Goal: Task Accomplishment & Management: Complete application form

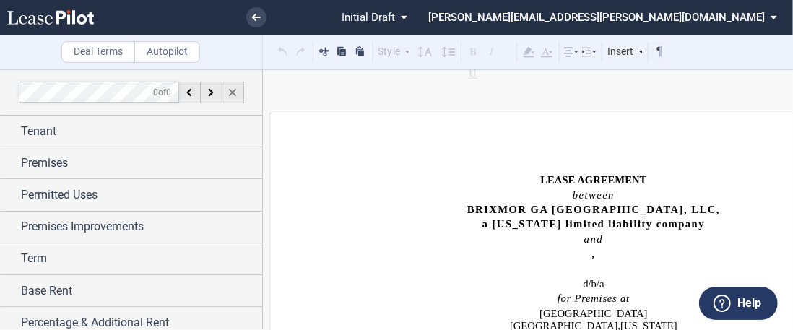
click at [232, 90] on icon at bounding box center [232, 92] width 7 height 7
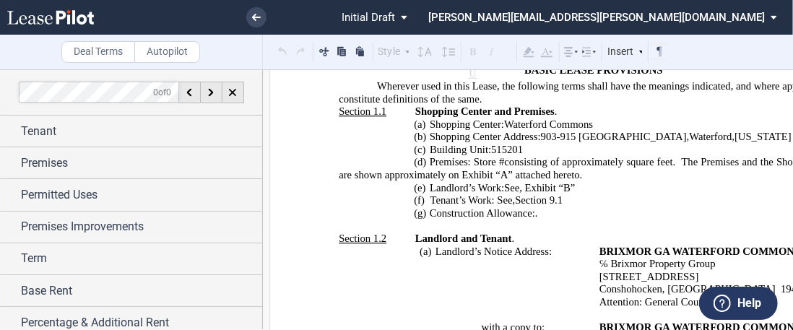
scroll to position [433, 0]
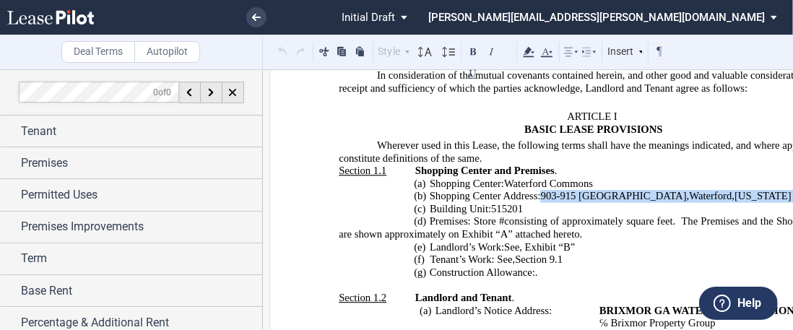
drag, startPoint x: 540, startPoint y: 183, endPoint x: 786, endPoint y: 177, distance: 246.2
click at [786, 190] on span "Shopping Center Address: 903-915 Hartford Turnpike , Waterford , Connecticut 06…" at bounding box center [624, 196] width 390 height 12
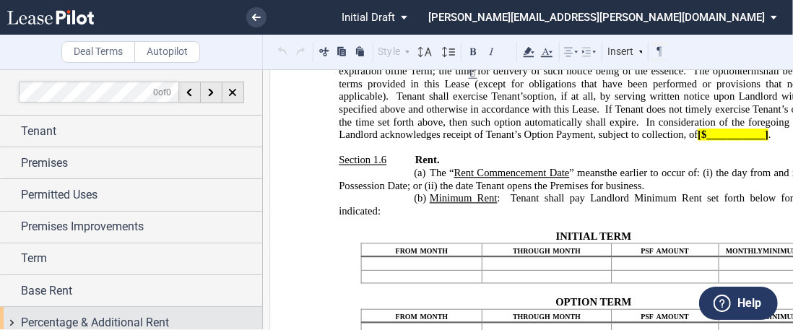
scroll to position [102, 0]
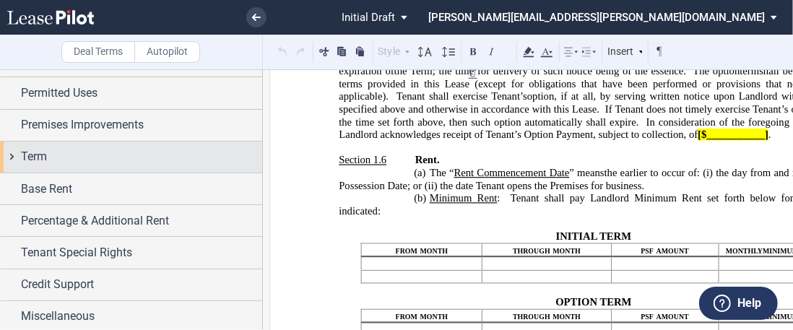
click at [61, 165] on div "Term" at bounding box center [131, 156] width 262 height 31
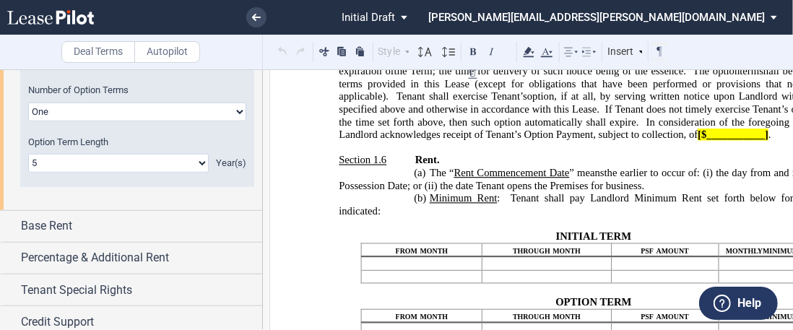
scroll to position [463, 0]
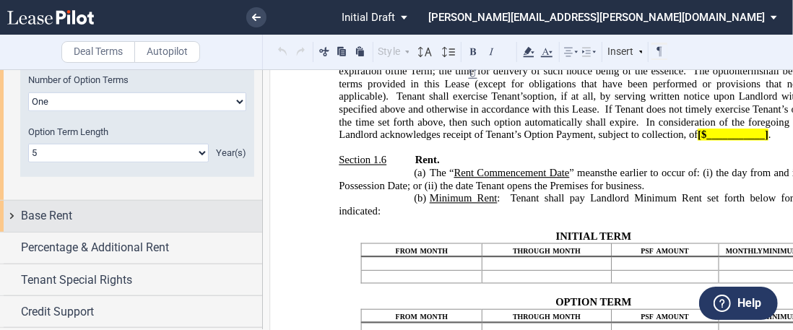
click at [92, 211] on div "Base Rent" at bounding box center [141, 215] width 241 height 17
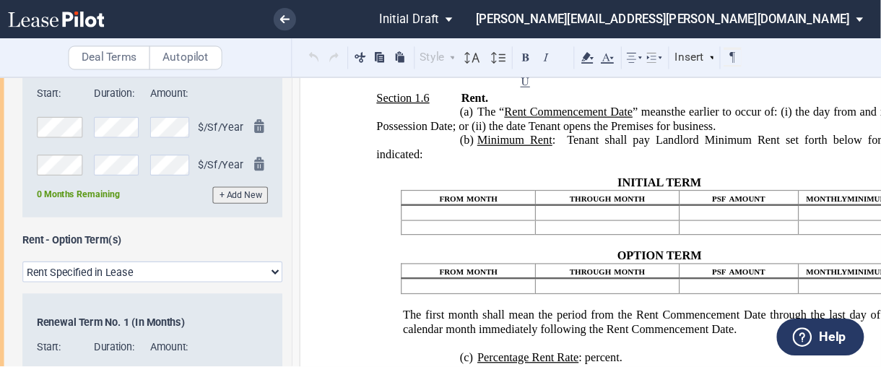
scroll to position [1299, 0]
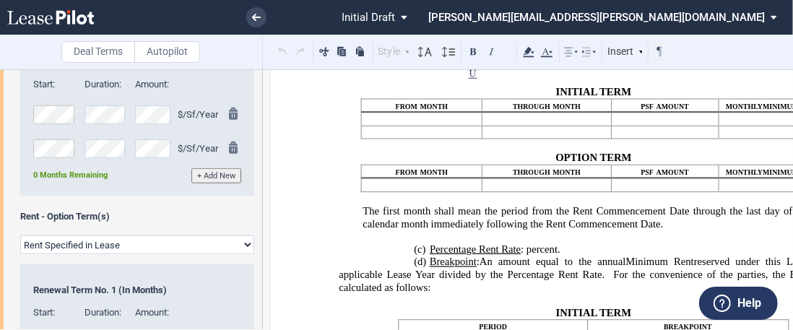
click at [641, 178] on span "psf amount" at bounding box center [665, 171] width 48 height 12
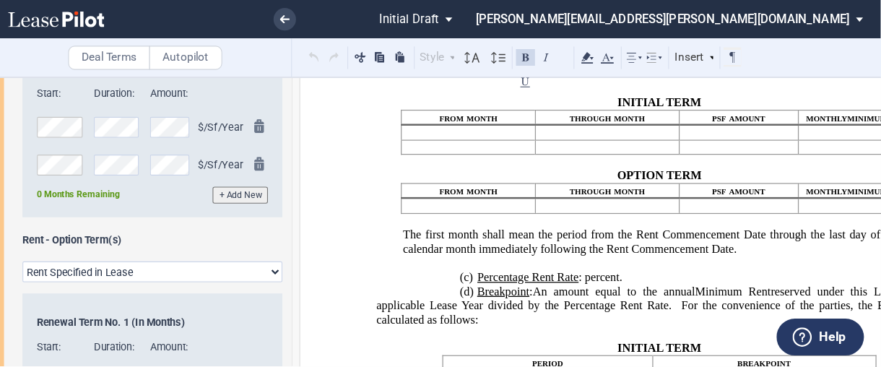
scroll to position [679, 0]
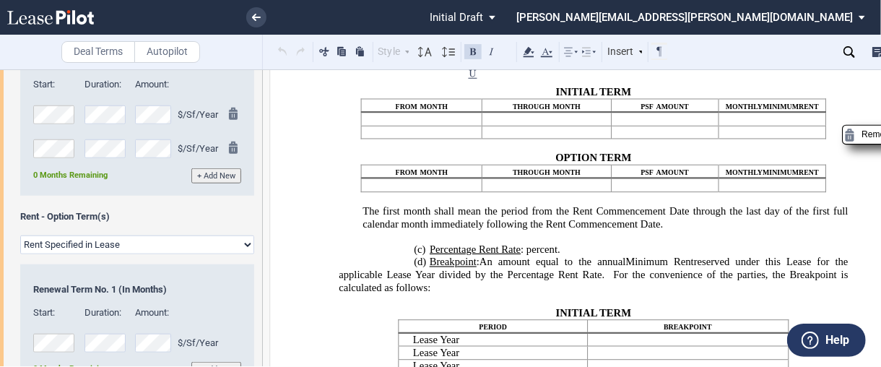
drag, startPoint x: 728, startPoint y: 0, endPoint x: 577, endPoint y: 251, distance: 293.0
click at [577, 126] on p "﻿ ﻿" at bounding box center [547, 119] width 118 height 12
click at [760, 126] on p "﻿ ﻿" at bounding box center [777, 119] width 84 height 12
click at [757, 139] on p "﻿ ﻿" at bounding box center [777, 132] width 84 height 12
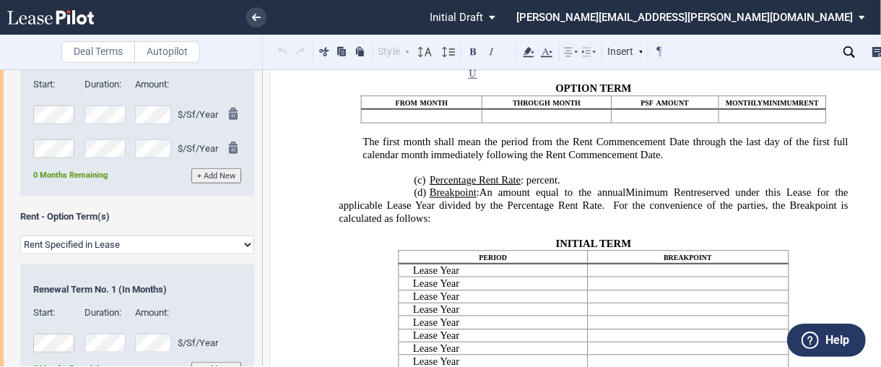
scroll to position [1379, 0]
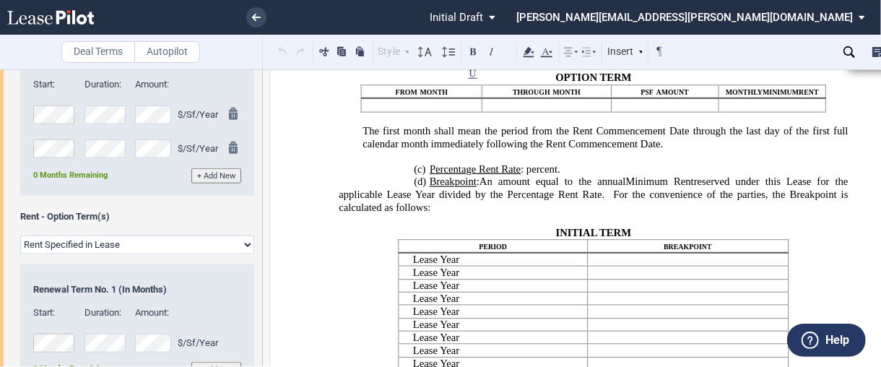
click at [755, 111] on p "﻿ ﻿" at bounding box center [777, 105] width 84 height 12
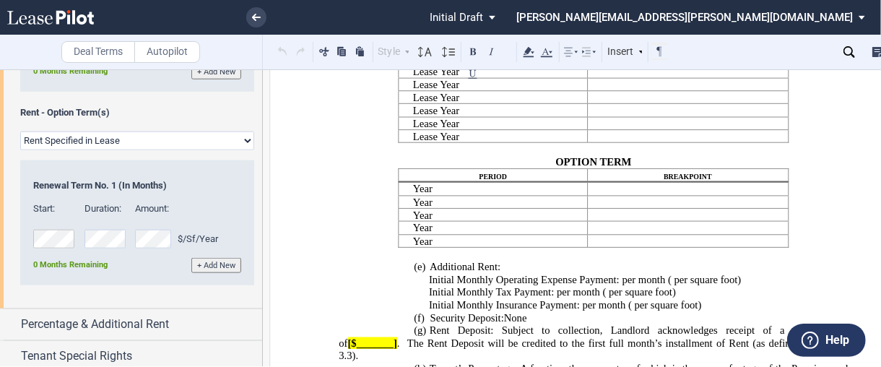
scroll to position [850, 0]
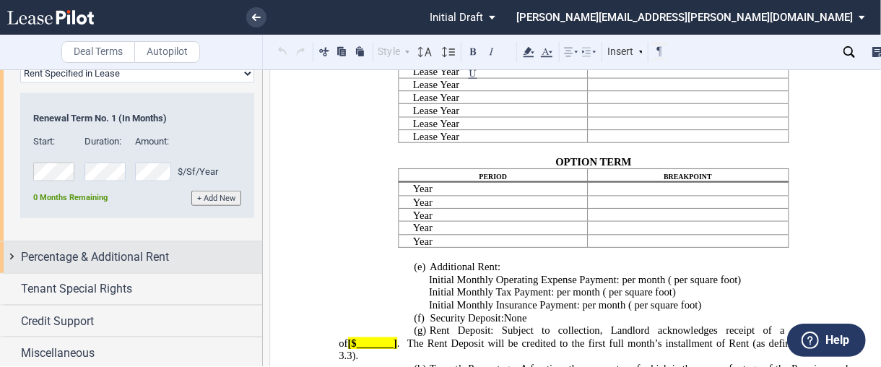
click at [141, 250] on span "Percentage & Additional Rent" at bounding box center [95, 256] width 148 height 17
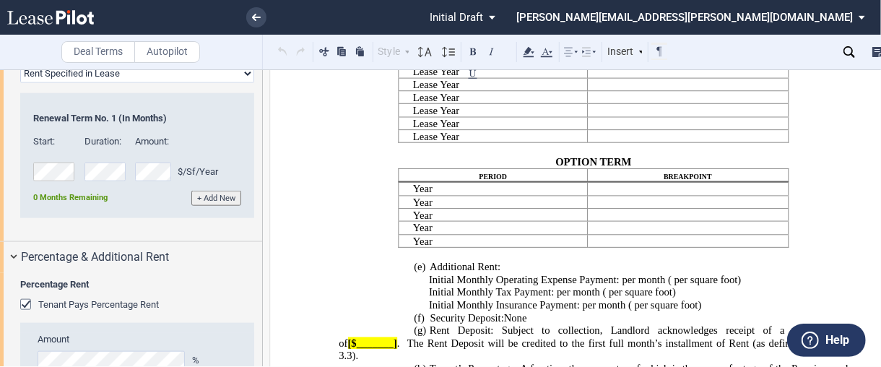
click at [73, 299] on span "Tenant Pays Percentage Rent" at bounding box center [98, 304] width 121 height 11
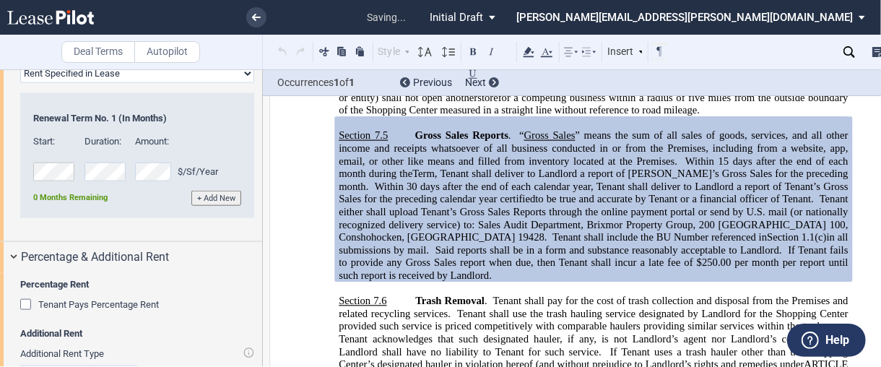
scroll to position [4625, 0]
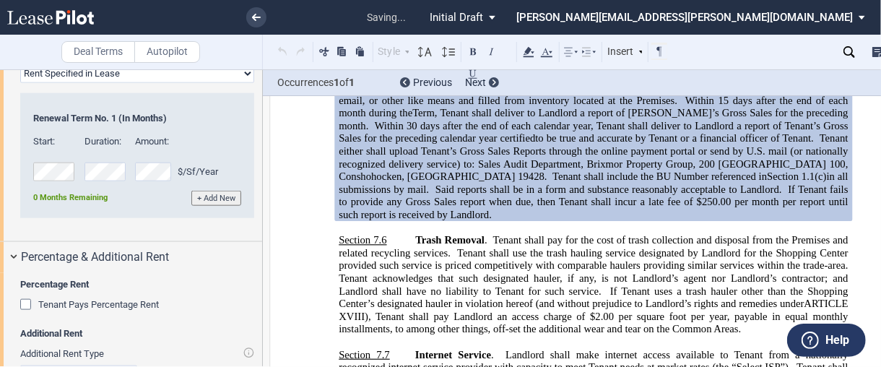
click at [73, 299] on span "Tenant Pays Percentage Rent" at bounding box center [98, 304] width 121 height 11
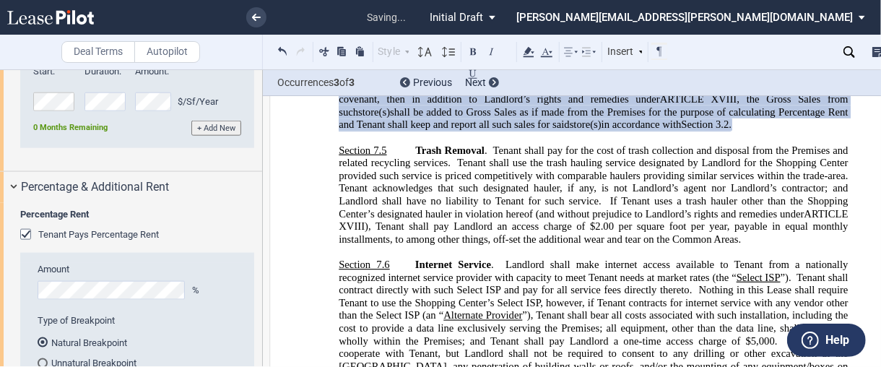
scroll to position [1091, 0]
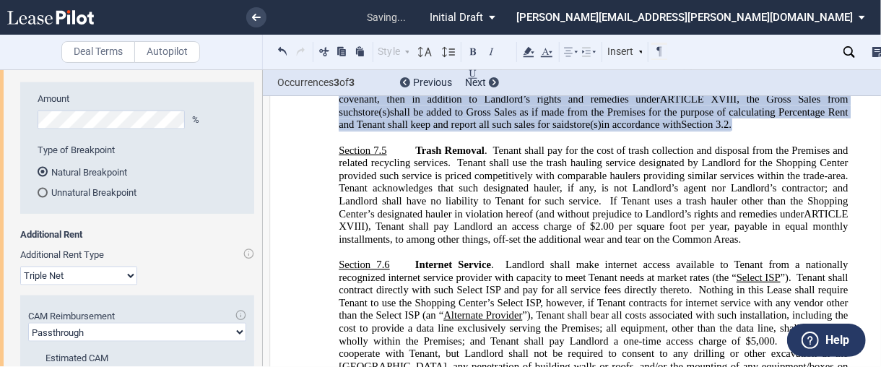
click at [77, 274] on select "Modified Gross Gross Triple Net" at bounding box center [78, 275] width 117 height 19
click at [20, 266] on select "Modified Gross Gross Triple Net" at bounding box center [78, 275] width 117 height 19
click at [74, 329] on select "Passthrough Fixed" at bounding box center [137, 332] width 218 height 19
select select "fixed"
click at [28, 323] on select "Passthrough Fixed" at bounding box center [137, 332] width 218 height 19
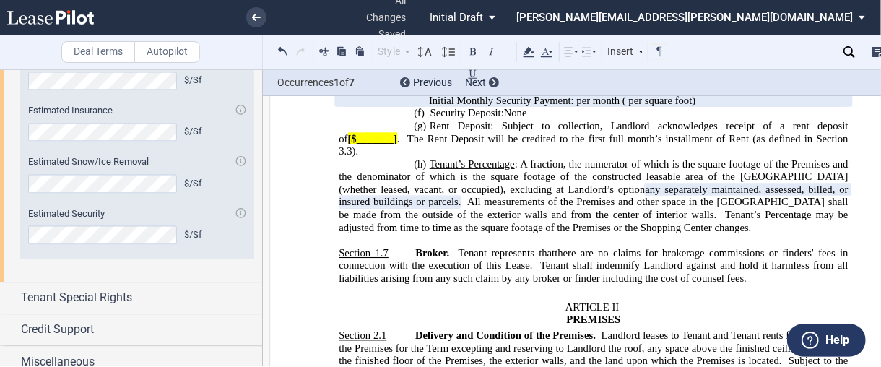
scroll to position [1501, 0]
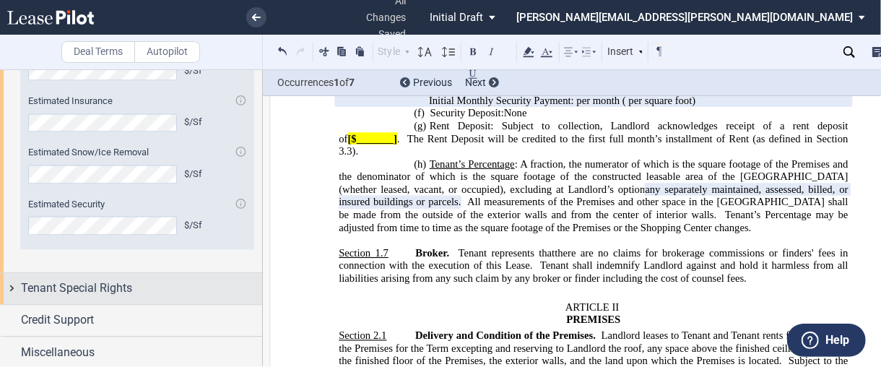
click at [144, 279] on div "Tenant Special Rights" at bounding box center [141, 287] width 241 height 17
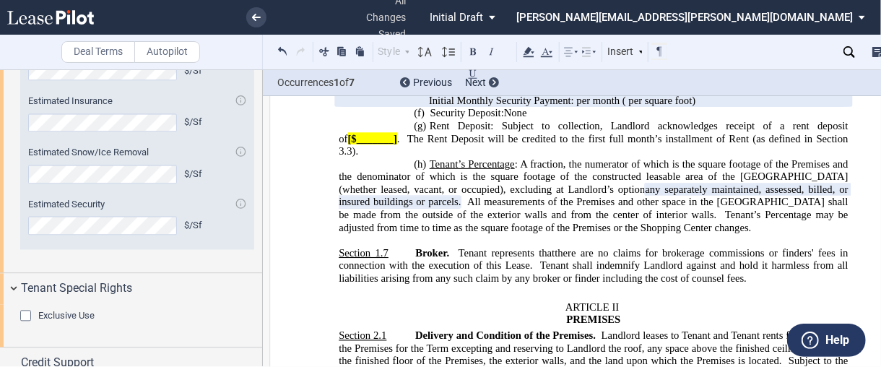
click at [89, 311] on span "Exclusive Use" at bounding box center [66, 315] width 56 height 11
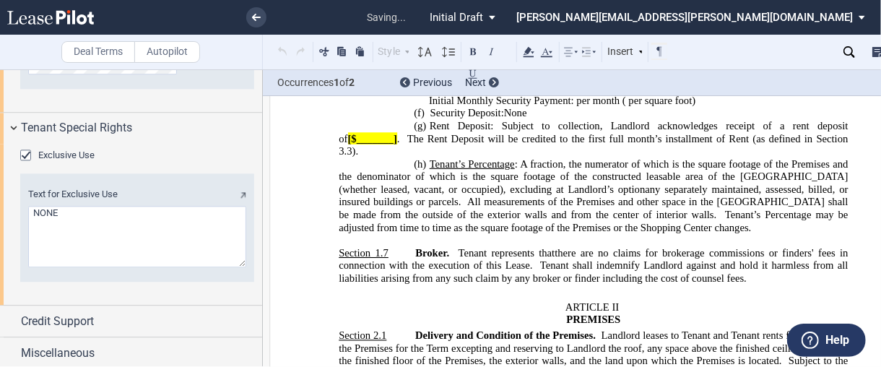
scroll to position [5775, 0]
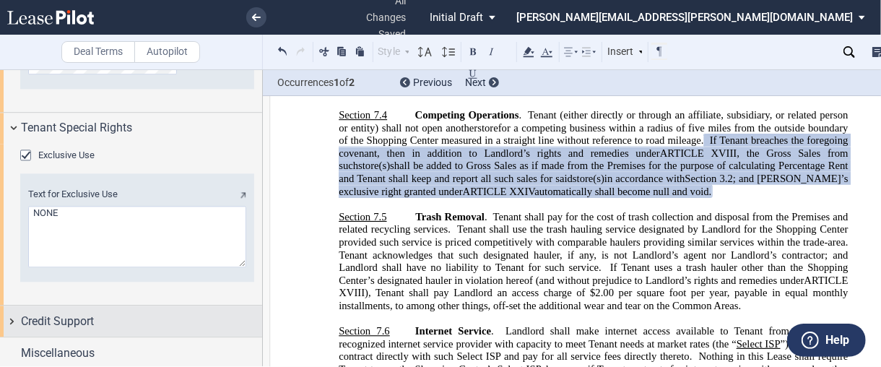
click at [62, 321] on span "Credit Support" at bounding box center [57, 321] width 73 height 17
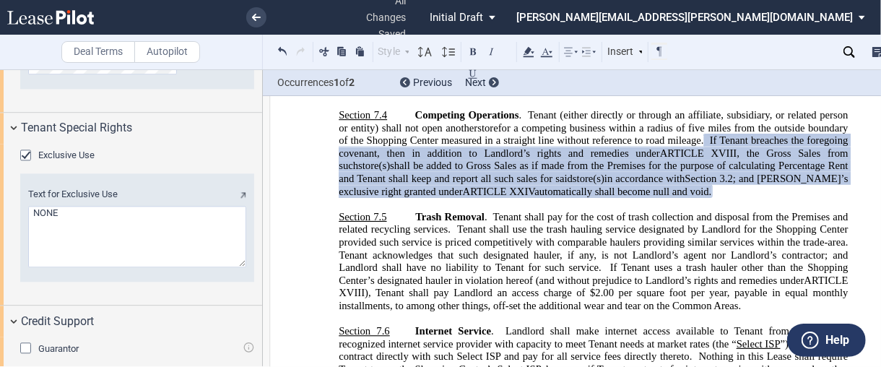
scroll to position [1733, 0]
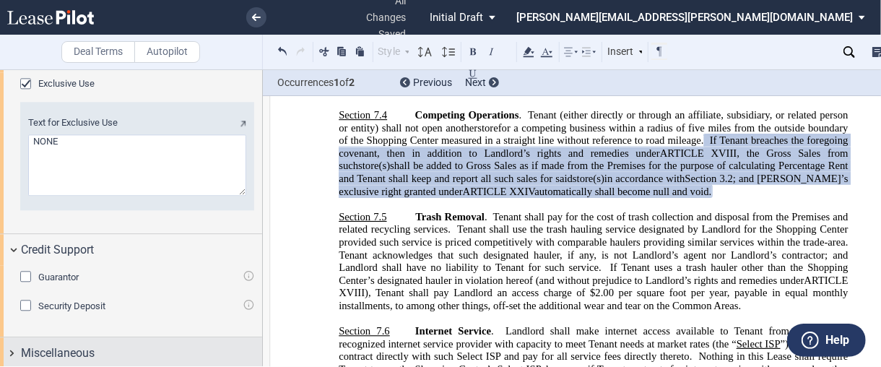
click at [104, 329] on div "Miscellaneous" at bounding box center [141, 352] width 241 height 17
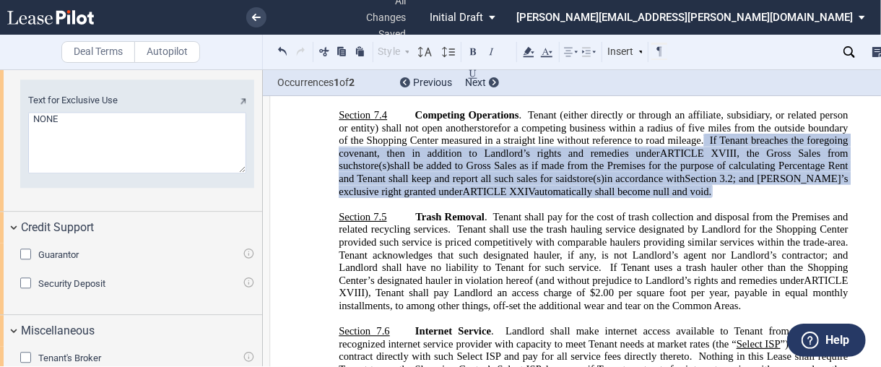
scroll to position [1776, 0]
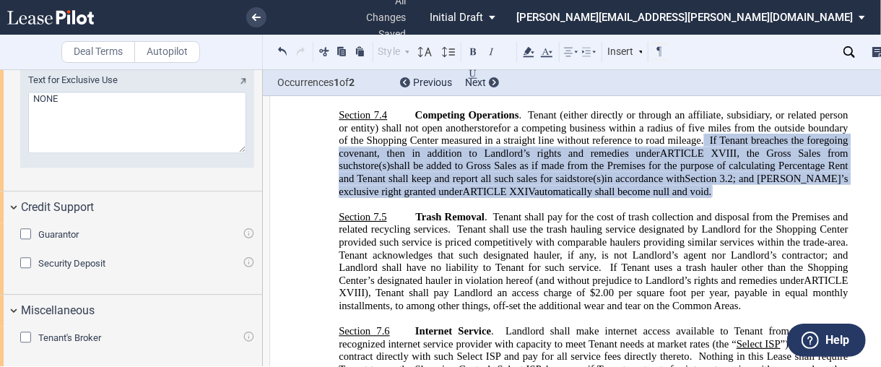
click at [108, 329] on div "Tenant's Broker" at bounding box center [137, 338] width 234 height 14
click at [92, 329] on span "Tenant's Broker" at bounding box center [69, 337] width 63 height 11
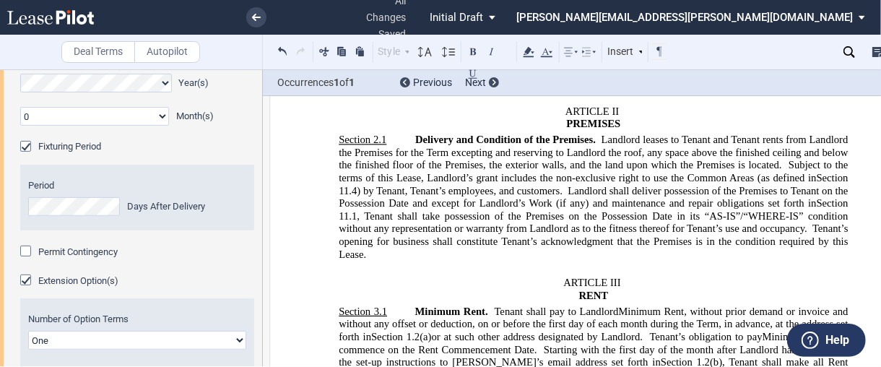
scroll to position [12, 0]
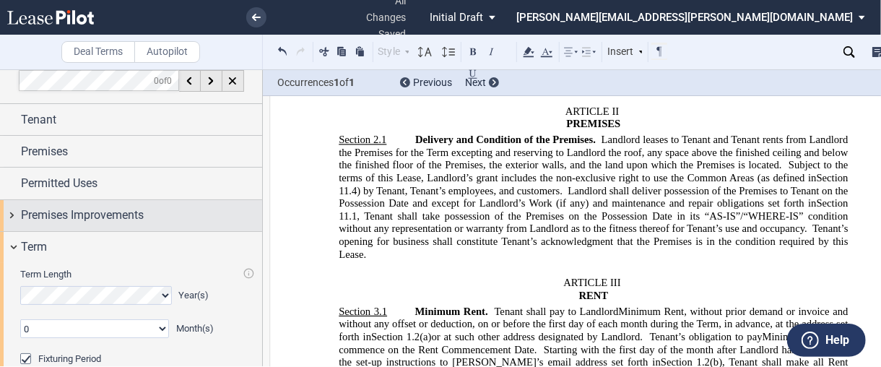
click at [82, 215] on span "Premises Improvements" at bounding box center [82, 214] width 123 height 17
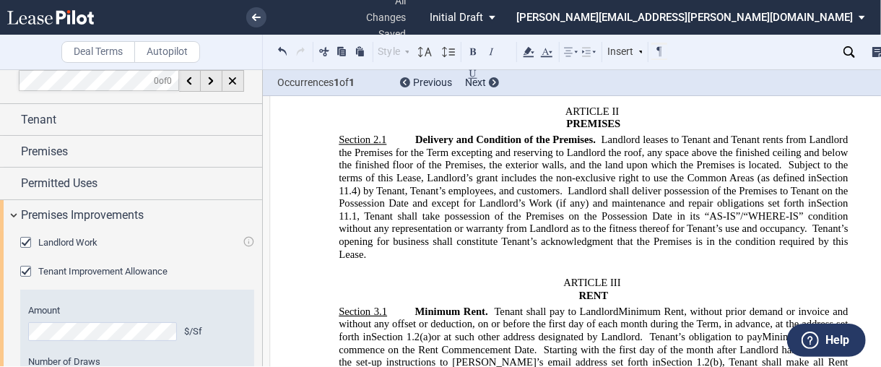
click at [43, 269] on span "Tenant Improvement Allowance" at bounding box center [102, 271] width 129 height 11
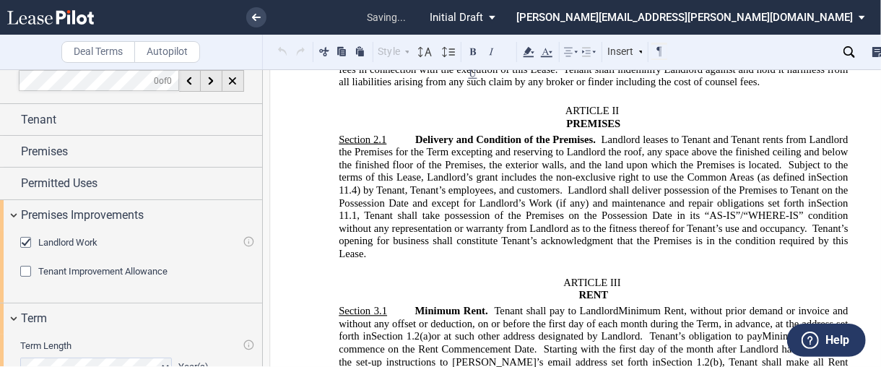
click at [43, 269] on span "Tenant Improvement Allowance" at bounding box center [102, 271] width 129 height 11
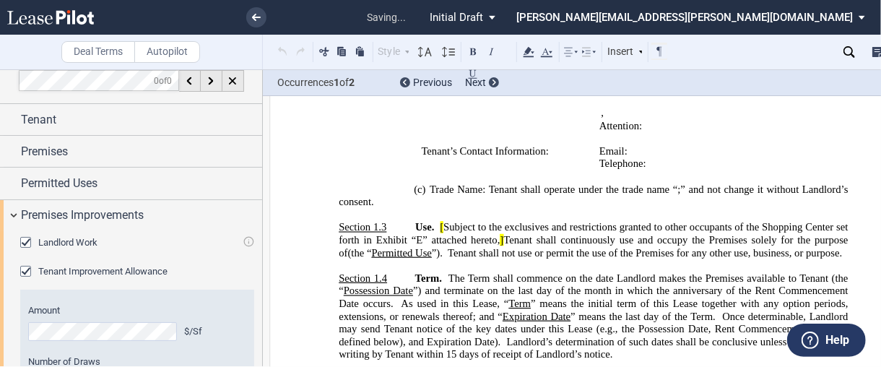
scroll to position [526, 0]
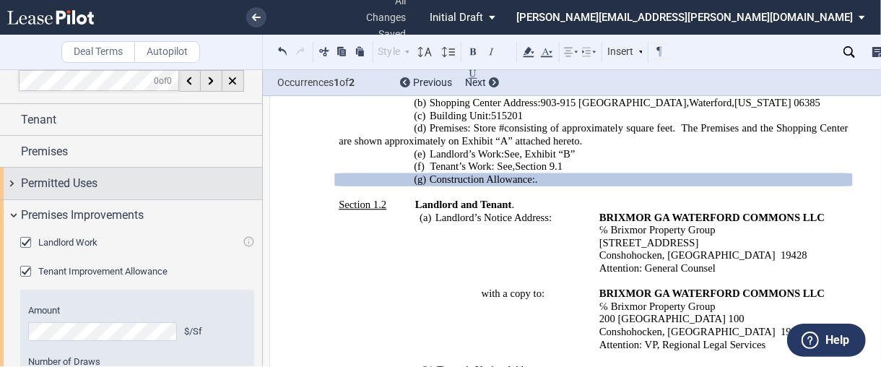
click at [106, 180] on div "Permitted Uses" at bounding box center [141, 183] width 241 height 17
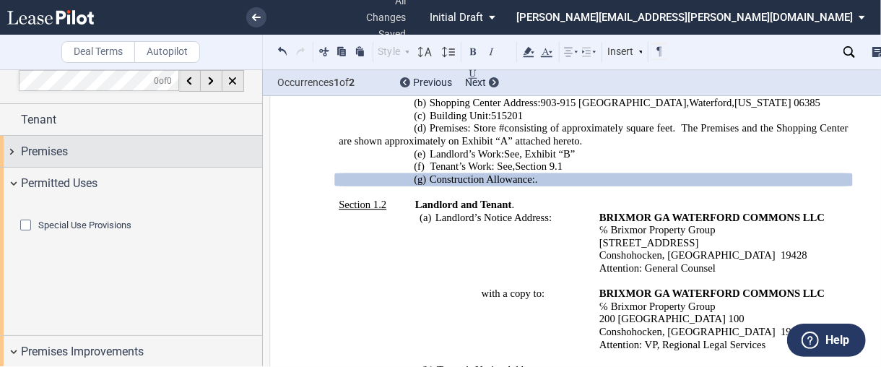
click at [87, 157] on div "Premises" at bounding box center [141, 151] width 241 height 17
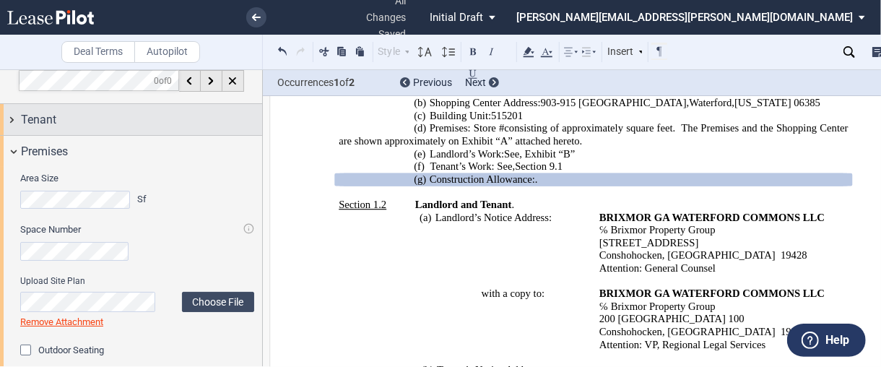
click at [58, 120] on div "Tenant" at bounding box center [141, 119] width 241 height 17
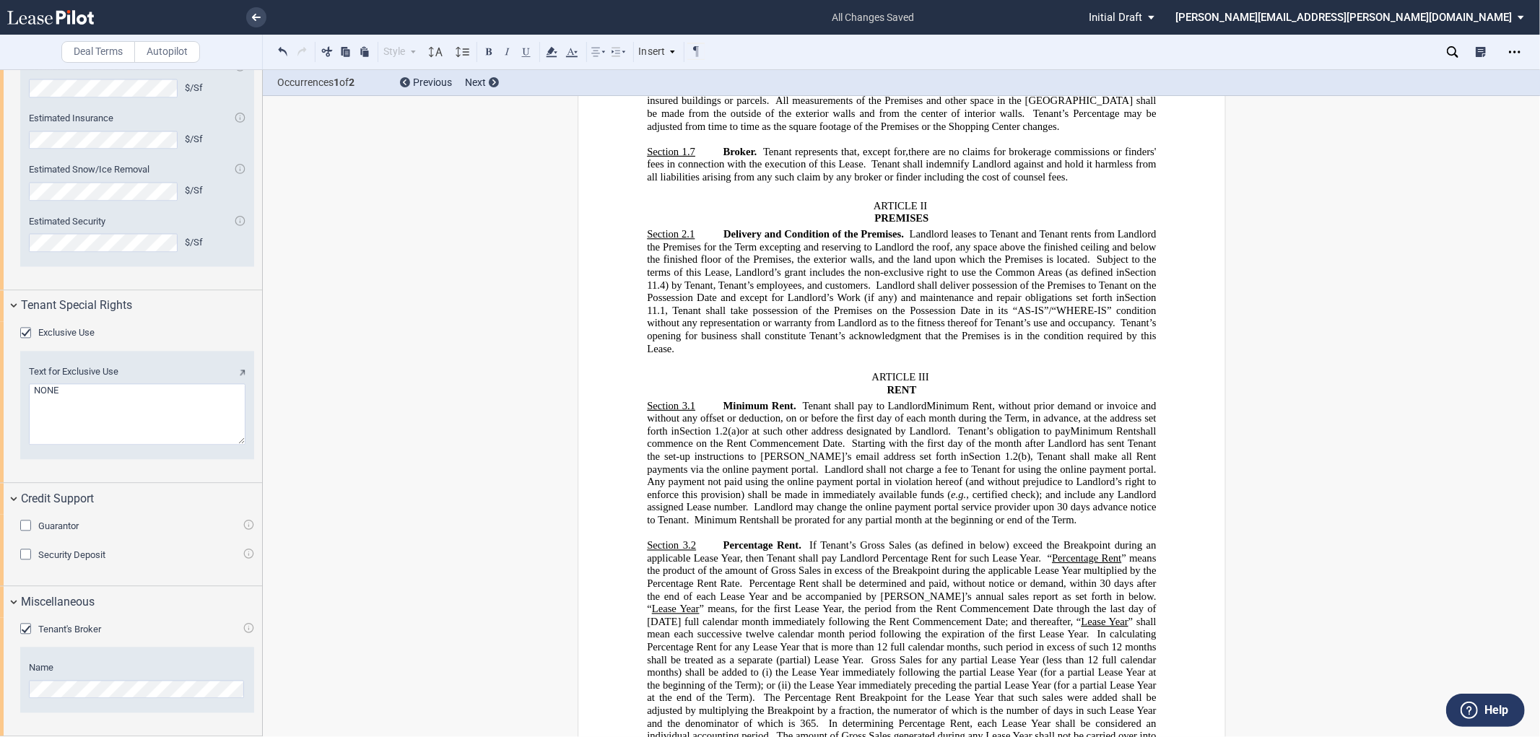
scroll to position [2624, 0]
